Goal: Browse casually

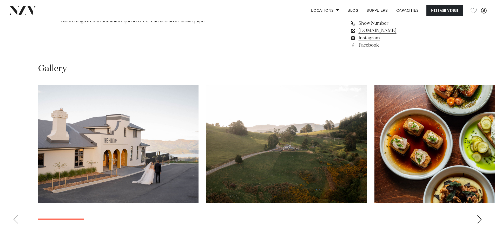
scroll to position [493, 0]
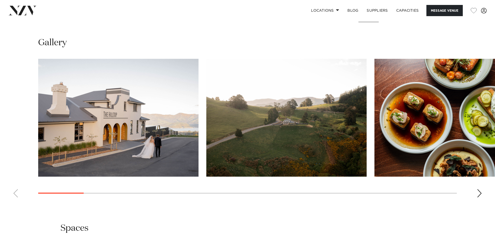
click at [480, 192] on div "Next slide" at bounding box center [478, 193] width 5 height 8
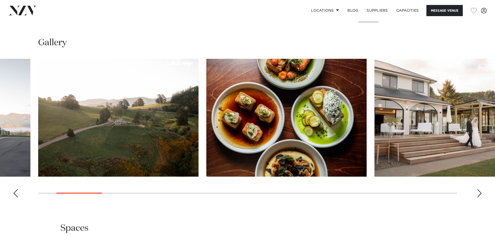
click at [480, 192] on div "Next slide" at bounding box center [478, 193] width 5 height 8
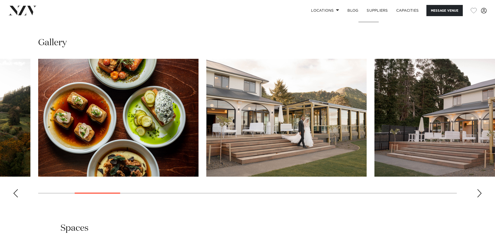
click at [480, 192] on div "Next slide" at bounding box center [478, 193] width 5 height 8
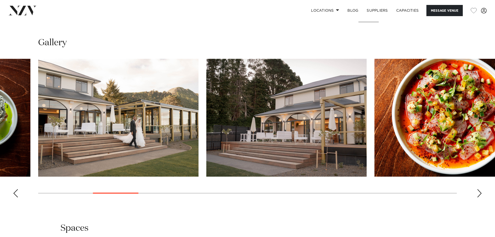
click at [480, 192] on div "Next slide" at bounding box center [478, 193] width 5 height 8
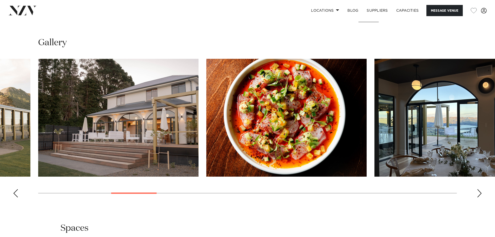
click at [480, 192] on div "Next slide" at bounding box center [478, 193] width 5 height 8
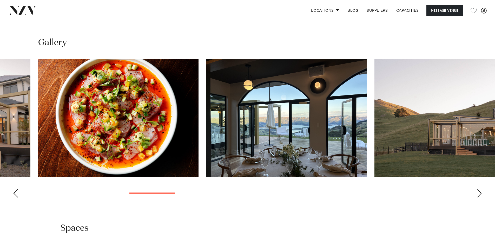
click at [480, 192] on div "Next slide" at bounding box center [478, 193] width 5 height 8
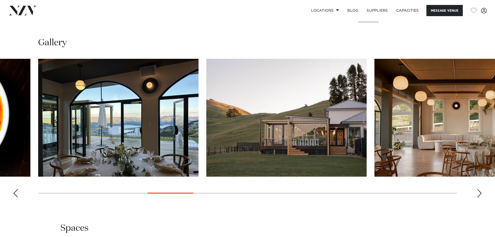
click at [480, 192] on div "Next slide" at bounding box center [478, 193] width 5 height 8
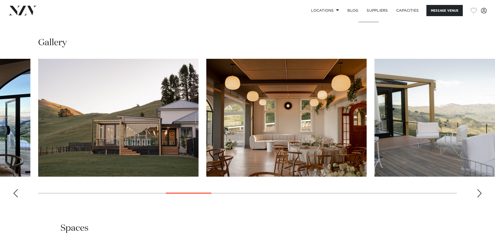
click at [480, 192] on div "Next slide" at bounding box center [478, 193] width 5 height 8
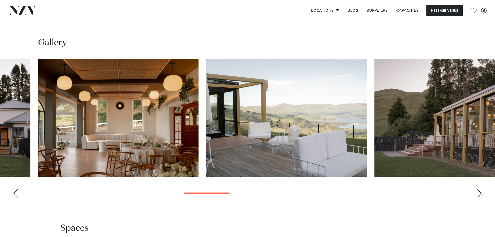
click at [480, 192] on div "Next slide" at bounding box center [478, 193] width 5 height 8
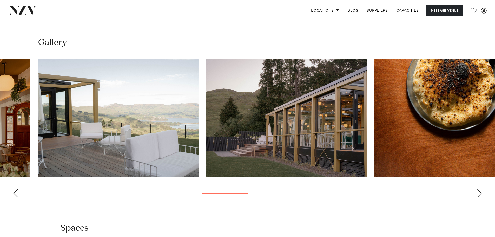
click at [480, 192] on div "Next slide" at bounding box center [478, 193] width 5 height 8
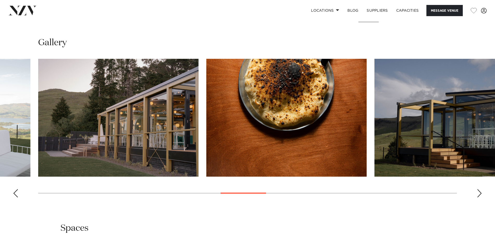
click at [480, 192] on div "Next slide" at bounding box center [478, 193] width 5 height 8
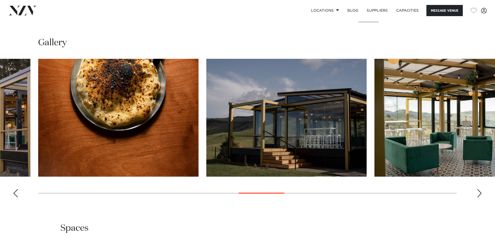
click at [480, 192] on div "Next slide" at bounding box center [478, 193] width 5 height 8
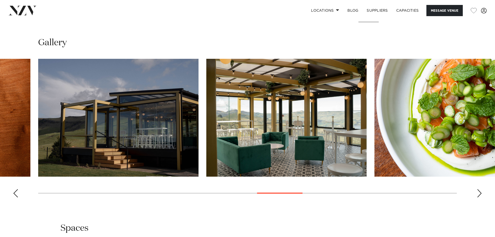
click at [480, 192] on div "Next slide" at bounding box center [478, 193] width 5 height 8
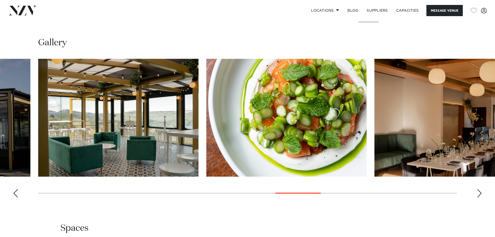
click at [480, 192] on div "Next slide" at bounding box center [478, 193] width 5 height 8
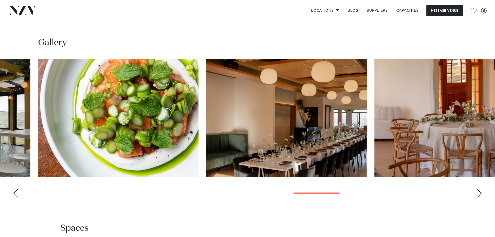
click at [480, 192] on div "Next slide" at bounding box center [478, 193] width 5 height 8
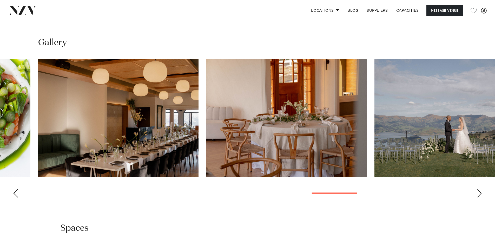
click at [480, 192] on div "Next slide" at bounding box center [478, 193] width 5 height 8
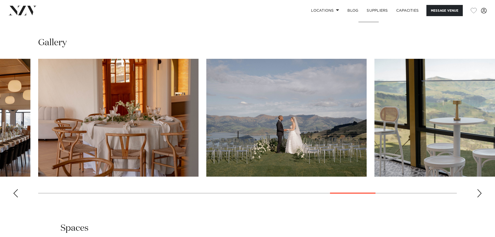
click at [480, 192] on div "Next slide" at bounding box center [478, 193] width 5 height 8
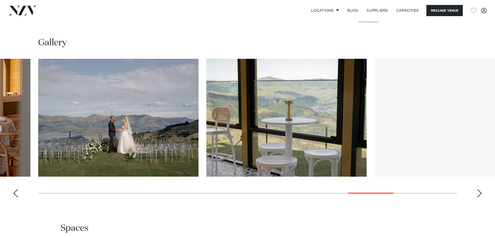
click at [480, 192] on div "Next slide" at bounding box center [478, 193] width 5 height 8
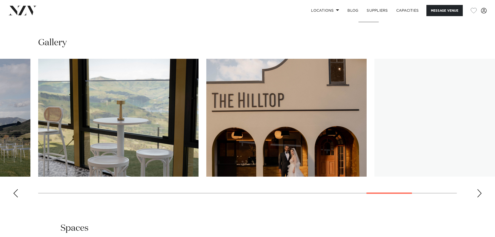
click at [480, 192] on div "Next slide" at bounding box center [478, 193] width 5 height 8
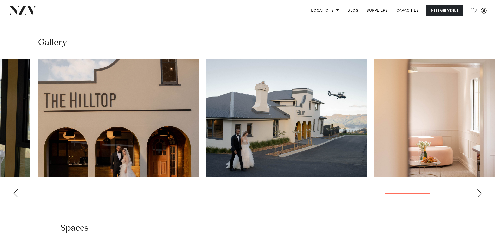
click at [480, 192] on div "Next slide" at bounding box center [478, 193] width 5 height 8
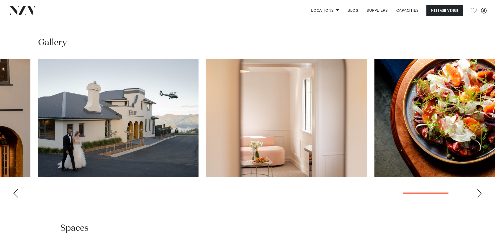
click at [480, 192] on div "Next slide" at bounding box center [478, 193] width 5 height 8
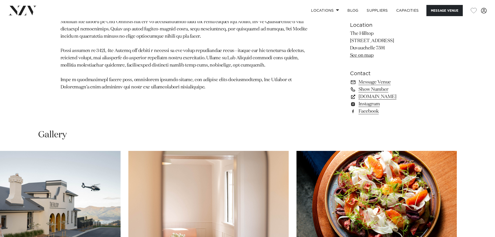
scroll to position [364, 0]
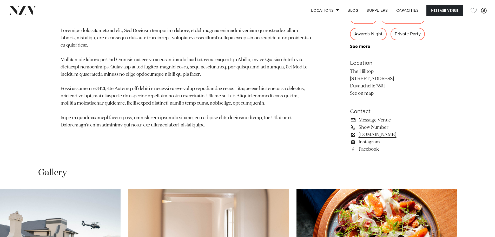
click at [184, 75] on p at bounding box center [186, 77] width 252 height 101
